Goal: Use online tool/utility: Use online tool/utility

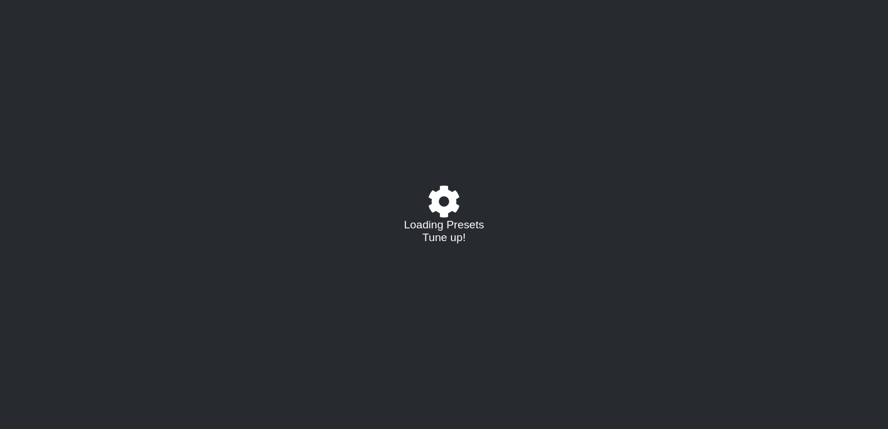
select select "/022513412946"
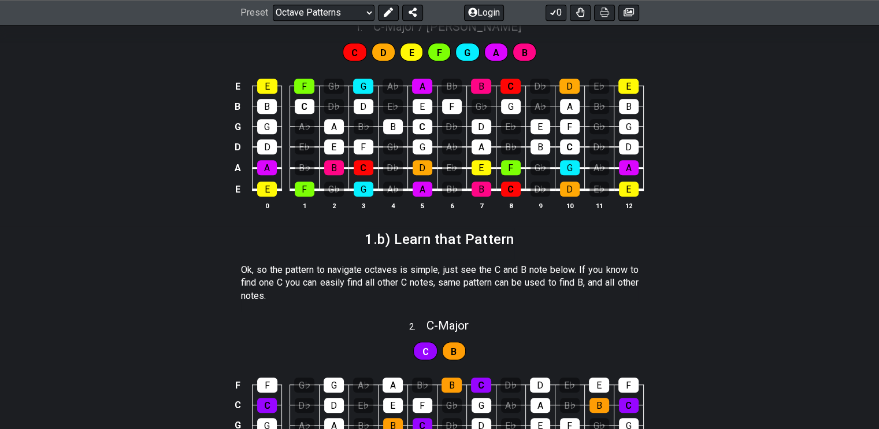
scroll to position [636, 0]
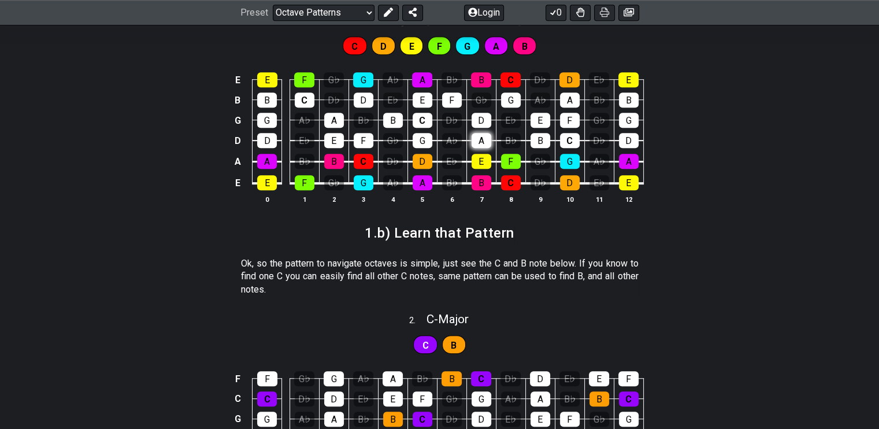
click at [477, 139] on div "A" at bounding box center [482, 140] width 20 height 15
click at [486, 114] on div "D" at bounding box center [482, 120] width 20 height 15
click at [479, 111] on td "D" at bounding box center [480, 110] width 29 height 20
click at [486, 122] on div "D" at bounding box center [482, 120] width 20 height 15
click at [503, 117] on div "E♭" at bounding box center [511, 120] width 20 height 15
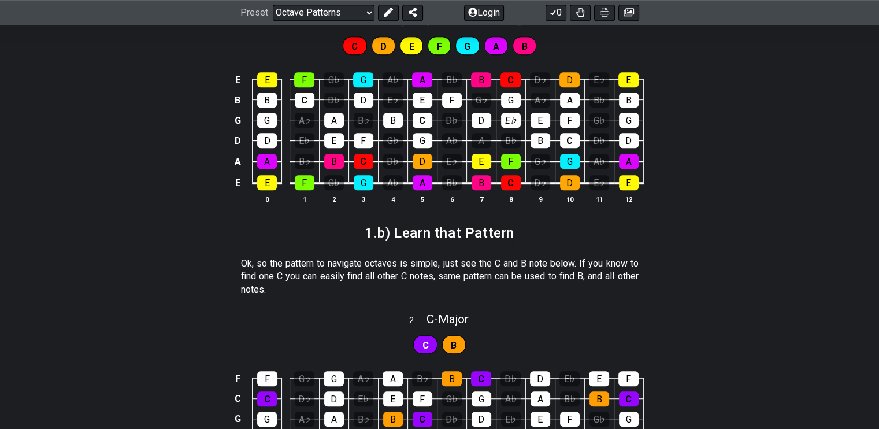
click at [473, 131] on td "A" at bounding box center [480, 130] width 29 height 21
click at [480, 134] on div "A" at bounding box center [482, 140] width 20 height 15
drag, startPoint x: 295, startPoint y: 62, endPoint x: 280, endPoint y: 181, distance: 120.1
click at [280, 181] on tbody "E E F G♭ G A♭ A B♭ B C D♭ D E♭ E B B C D♭ D E♭ E F G♭ G A♭ A B♭ B G G A♭ A B♭ B…" at bounding box center [437, 128] width 413 height 136
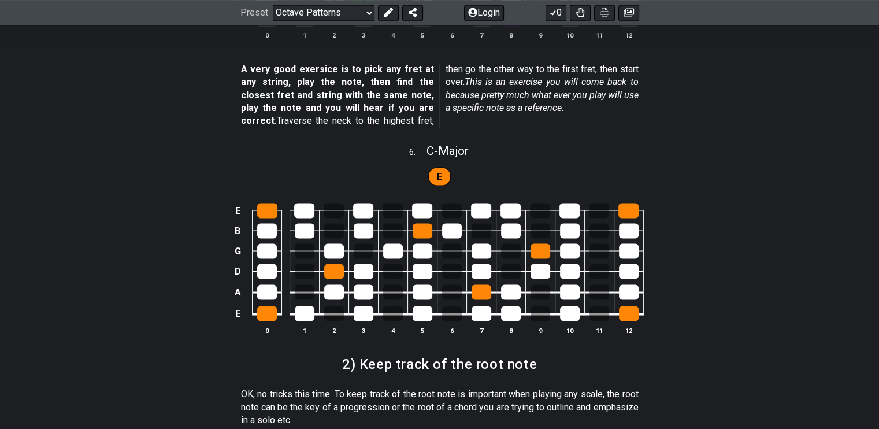
scroll to position [2428, 0]
